Goal: Communication & Community: Ask a question

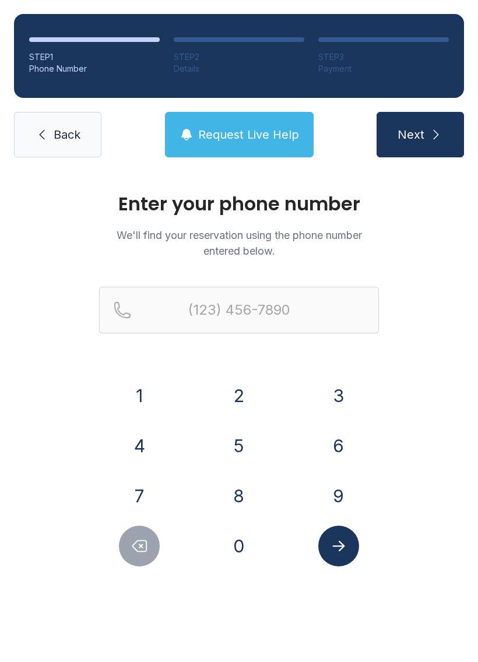
click at [236, 487] on button "8" at bounding box center [239, 496] width 41 height 41
click at [231, 539] on button "0" at bounding box center [239, 546] width 41 height 41
click at [136, 447] on button "4" at bounding box center [139, 446] width 41 height 41
click at [330, 444] on button "6" at bounding box center [338, 446] width 41 height 41
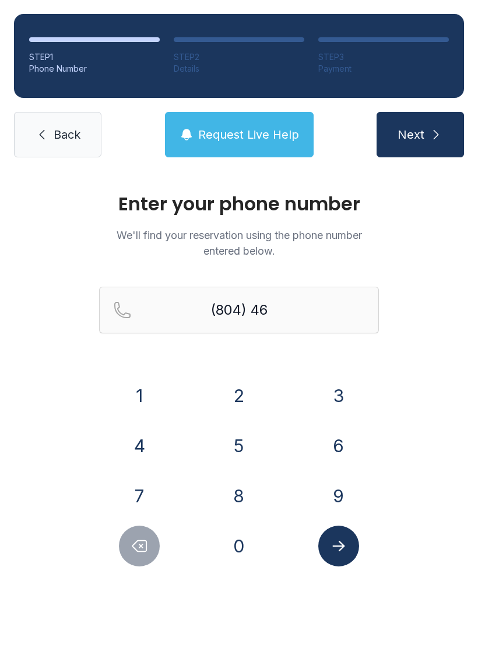
click at [143, 441] on button "4" at bounding box center [139, 446] width 41 height 41
click at [239, 446] on button "5" at bounding box center [239, 446] width 41 height 41
click at [238, 446] on button "5" at bounding box center [239, 446] width 41 height 41
click at [322, 395] on button "3" at bounding box center [338, 396] width 41 height 41
click at [322, 439] on button "6" at bounding box center [338, 446] width 41 height 41
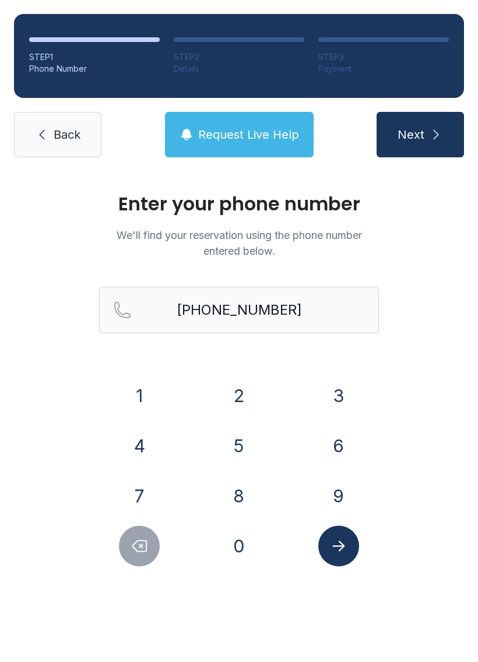
click at [334, 544] on icon "Submit lookup form" at bounding box center [338, 546] width 17 height 17
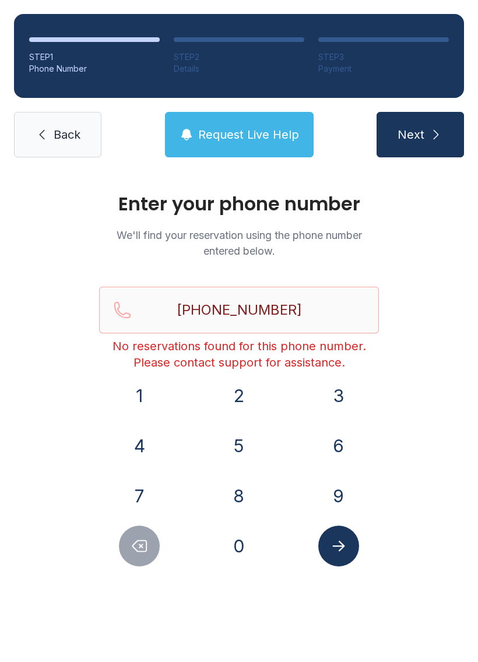
click at [203, 142] on span "Request Live Help" at bounding box center [248, 135] width 101 height 16
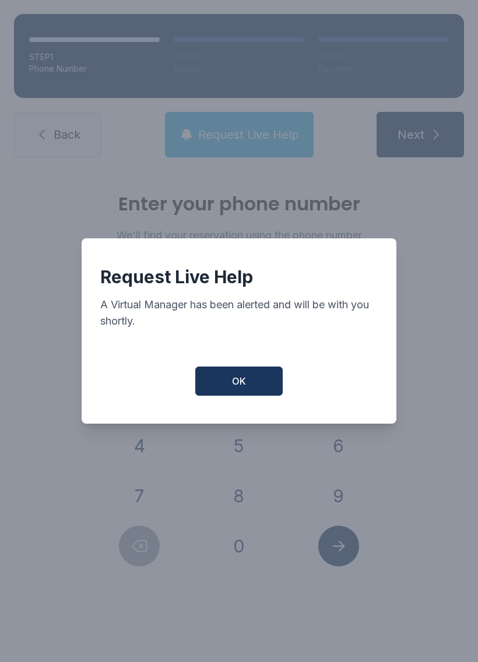
click at [224, 385] on button "OK" at bounding box center [238, 381] width 87 height 29
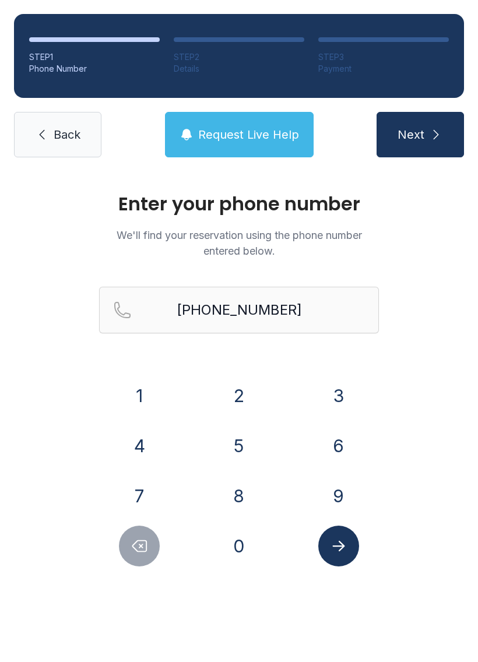
click at [141, 553] on icon "Delete number" at bounding box center [139, 546] width 17 height 17
click at [146, 556] on button "Delete number" at bounding box center [139, 546] width 41 height 41
click at [136, 549] on icon "Delete number" at bounding box center [140, 546] width 14 height 11
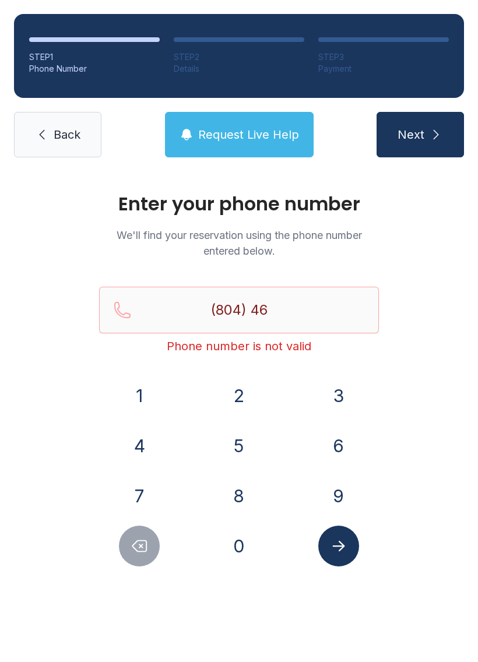
click at [135, 549] on icon "Delete number" at bounding box center [140, 546] width 14 height 11
click at [132, 541] on icon "Delete number" at bounding box center [139, 546] width 17 height 17
click at [149, 535] on button "Delete number" at bounding box center [139, 546] width 41 height 41
type input "(8"
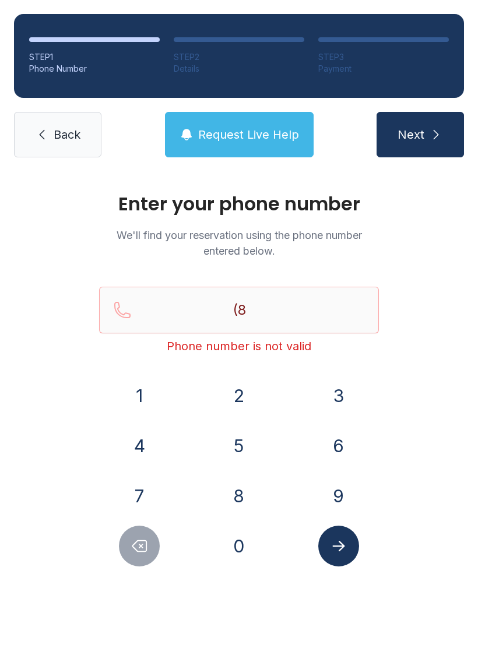
click at [149, 535] on button "Delete number" at bounding box center [139, 546] width 41 height 41
click at [143, 542] on icon "Delete number" at bounding box center [139, 546] width 17 height 17
click at [226, 129] on span "Request Live Help" at bounding box center [248, 135] width 101 height 16
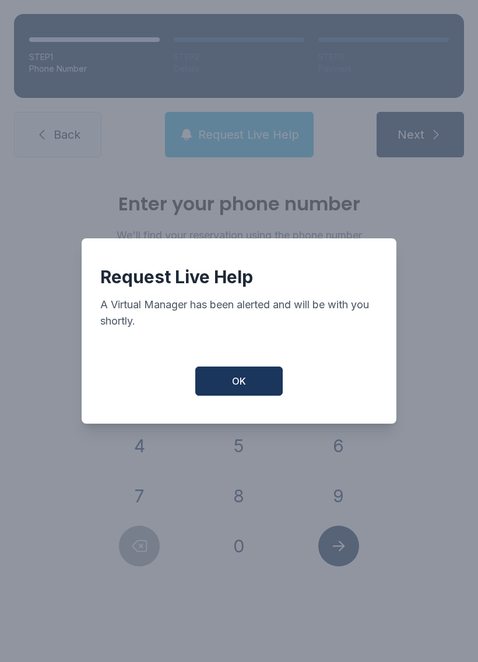
click at [218, 383] on button "OK" at bounding box center [238, 381] width 87 height 29
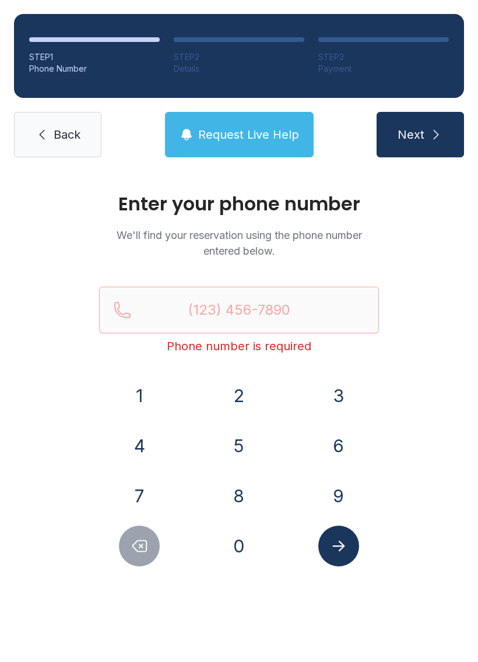
click at [214, 129] on span "Request Live Help" at bounding box center [248, 135] width 101 height 16
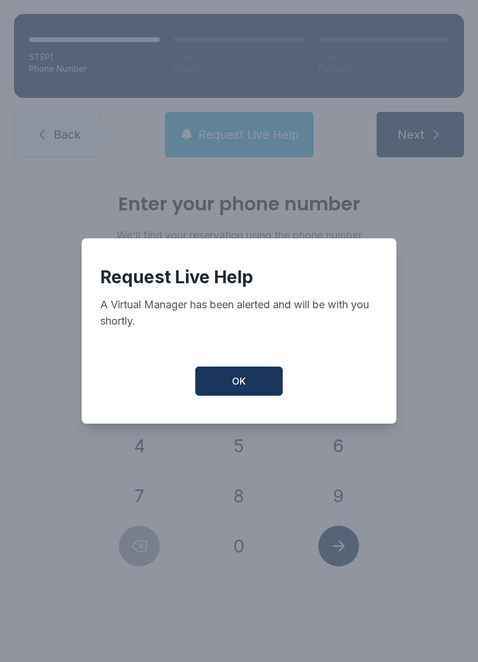
click at [223, 390] on button "OK" at bounding box center [238, 381] width 87 height 29
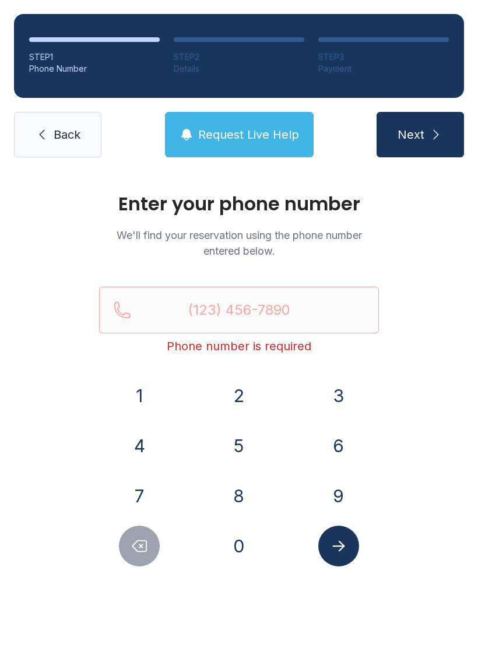
click at [263, 156] on button "Request Live Help" at bounding box center [239, 134] width 149 height 45
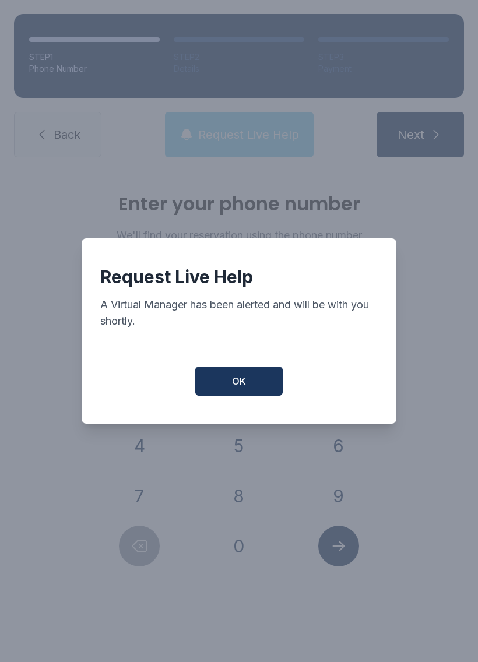
click at [265, 158] on div "Request Live Help A Virtual Manager has been alerted and will be with you short…" at bounding box center [239, 331] width 478 height 662
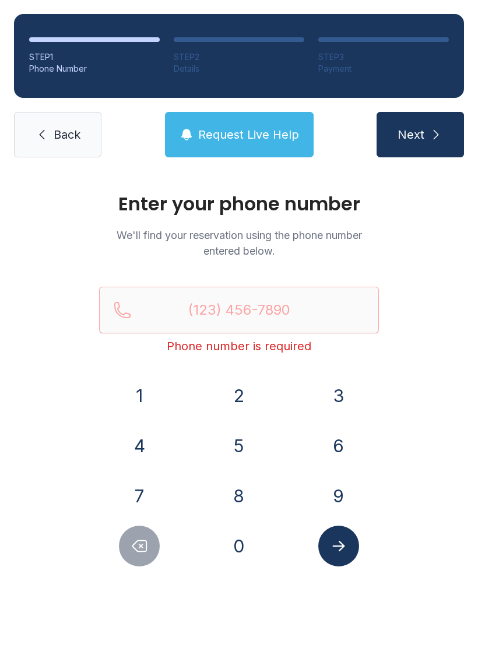
click at [271, 123] on button "Request Live Help" at bounding box center [239, 134] width 149 height 45
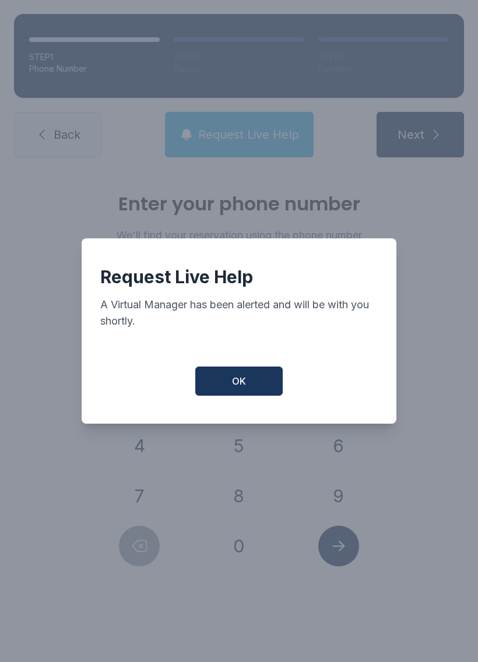
click at [223, 391] on button "OK" at bounding box center [238, 381] width 87 height 29
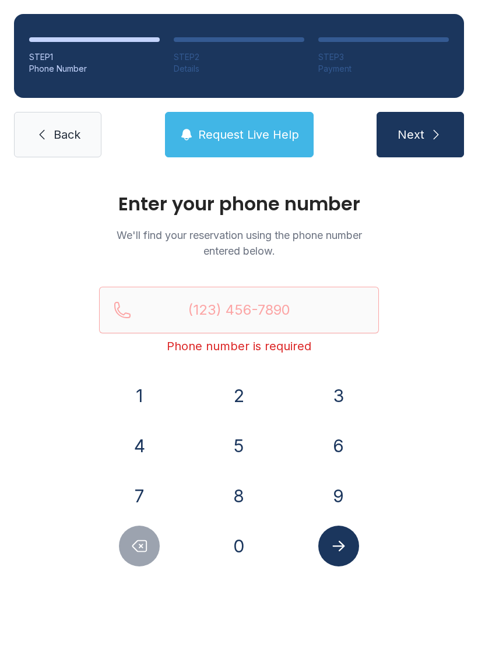
click at [247, 131] on span "Request Live Help" at bounding box center [248, 135] width 101 height 16
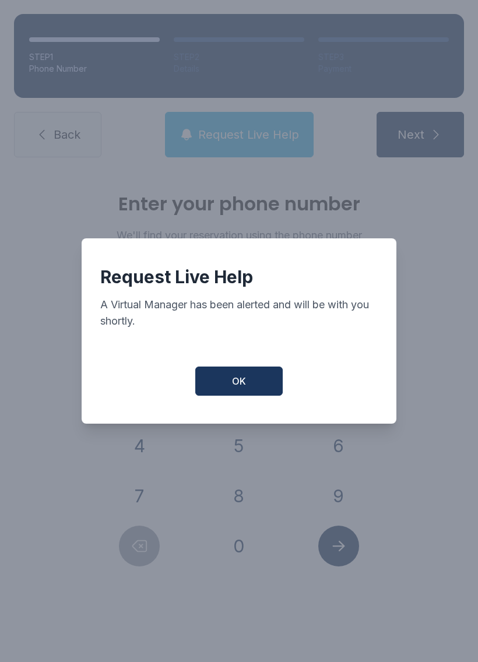
click at [226, 396] on button "OK" at bounding box center [238, 381] width 87 height 29
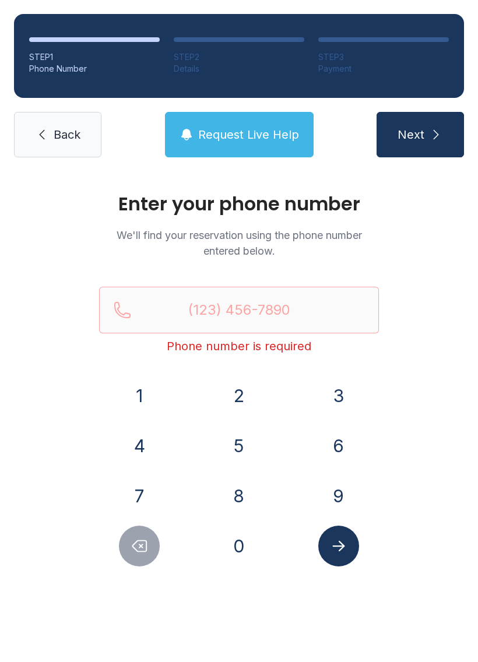
click at [48, 137] on icon at bounding box center [42, 135] width 14 height 14
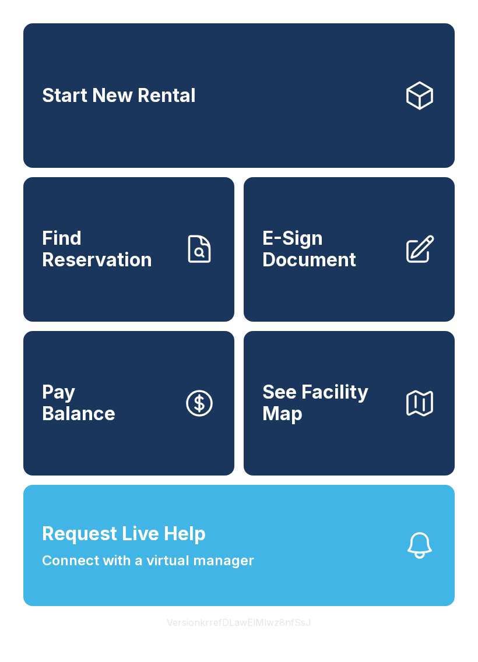
click at [136, 571] on span "Connect with a virtual manager" at bounding box center [148, 560] width 212 height 21
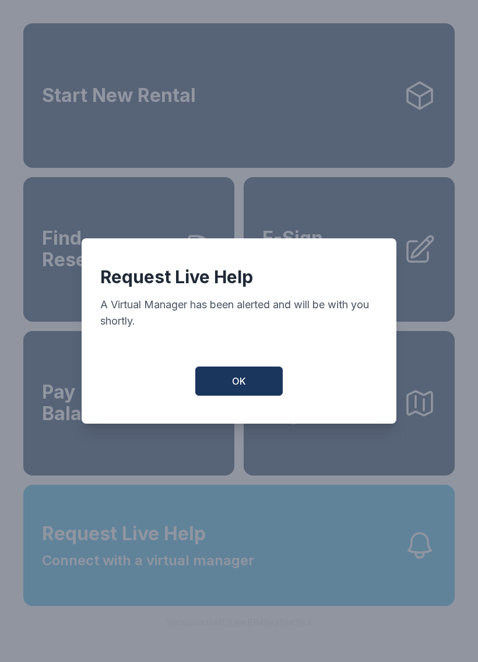
click at [228, 392] on button "OK" at bounding box center [238, 381] width 87 height 29
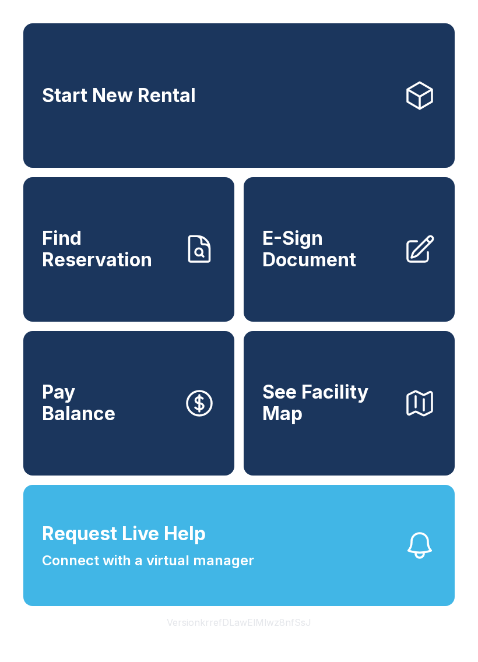
click at [198, 571] on span "Connect with a virtual manager" at bounding box center [148, 560] width 212 height 21
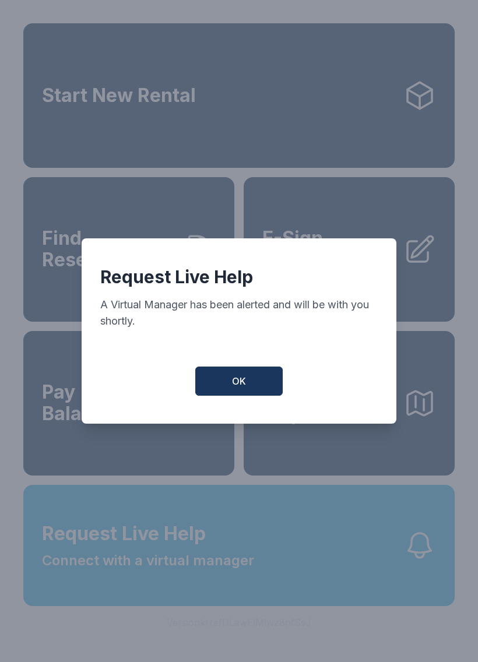
click at [238, 396] on button "OK" at bounding box center [238, 381] width 87 height 29
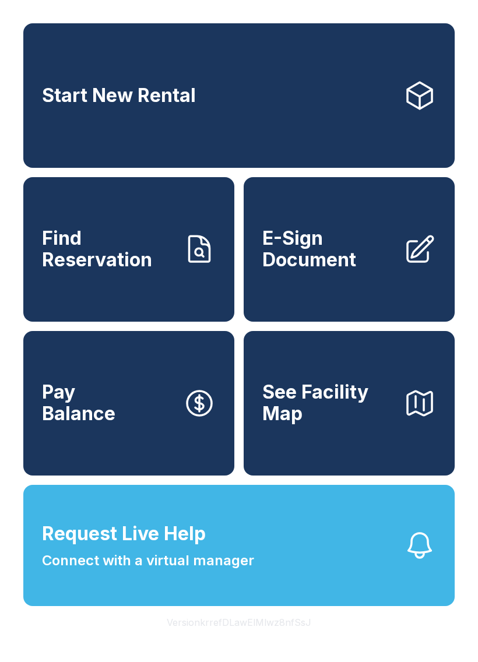
click at [242, 405] on div "Request Live Help A Virtual Manager has been alerted and will be with you short…" at bounding box center [239, 331] width 299 height 176
click at [241, 390] on div "Start New Rental Find Reservation E-Sign Document Pay Balance See Facility Map" at bounding box center [239, 249] width 432 height 453
click at [184, 606] on button "Request Live Help Connect with a virtual manager" at bounding box center [239, 545] width 432 height 121
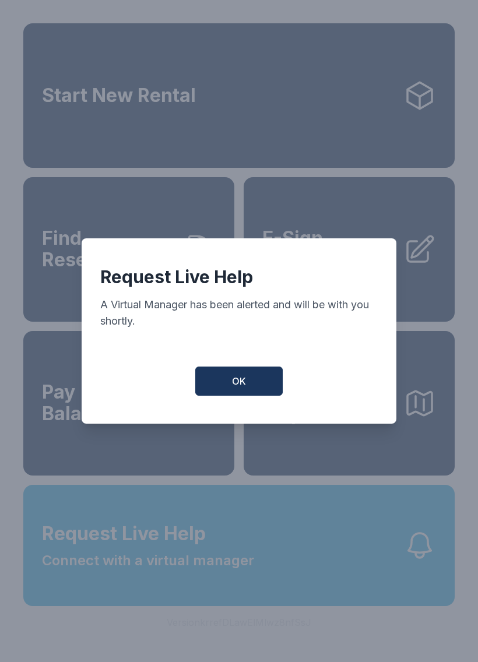
click at [229, 393] on button "OK" at bounding box center [238, 381] width 87 height 29
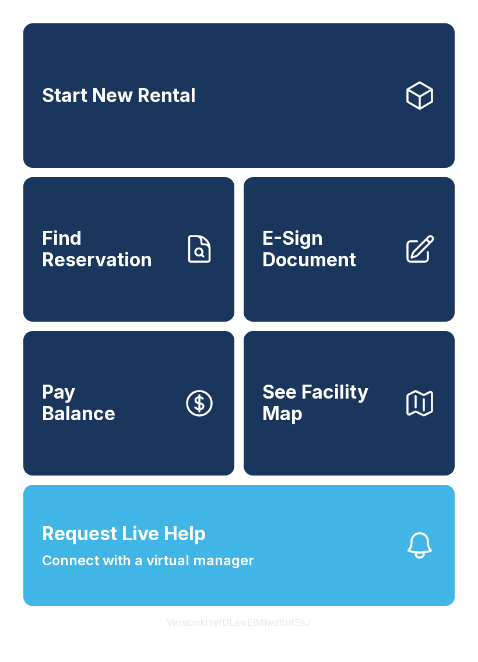
click at [377, 574] on button "Request Live Help Connect with a virtual manager" at bounding box center [239, 545] width 432 height 121
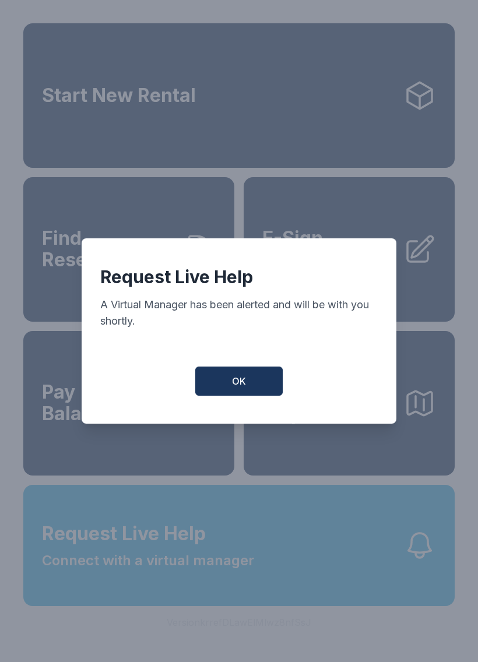
click at [252, 387] on button "OK" at bounding box center [238, 381] width 87 height 29
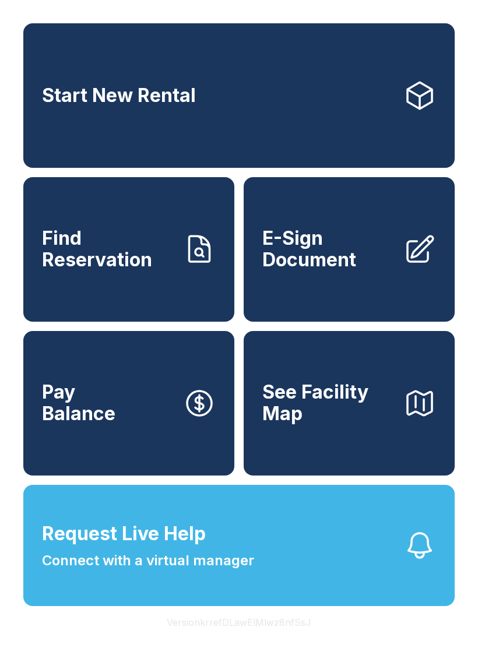
click at [81, 571] on span "Connect with a virtual manager" at bounding box center [148, 560] width 212 height 21
click at [136, 548] on span "Request Live Help" at bounding box center [124, 534] width 164 height 28
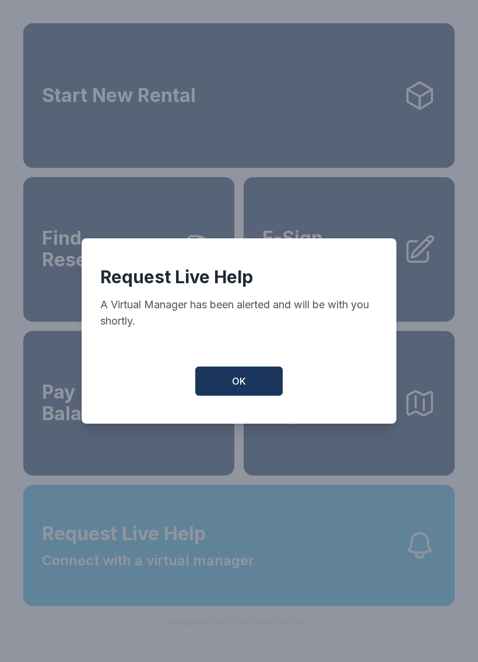
click at [255, 376] on button "OK" at bounding box center [238, 381] width 87 height 29
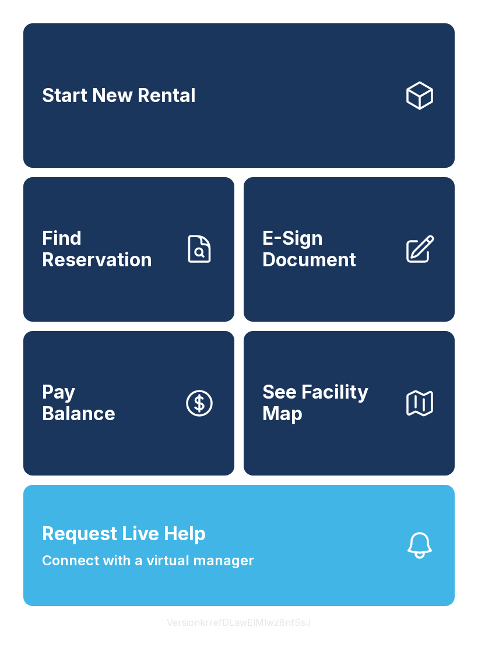
click at [283, 575] on button "Request Live Help Connect with a virtual manager" at bounding box center [239, 545] width 432 height 121
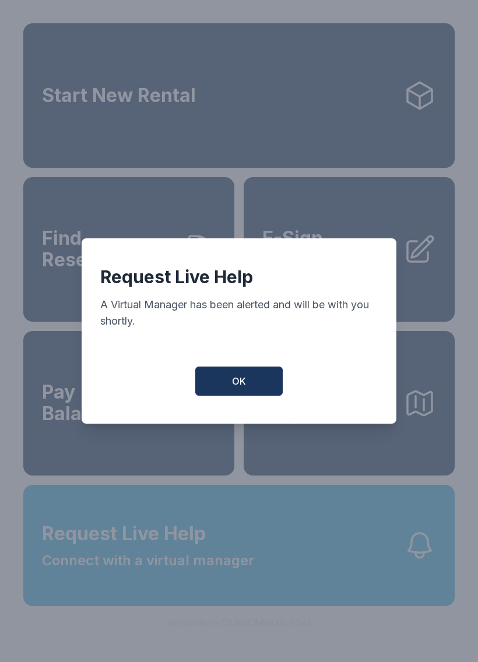
click at [251, 383] on button "OK" at bounding box center [238, 381] width 87 height 29
